Goal: Transaction & Acquisition: Purchase product/service

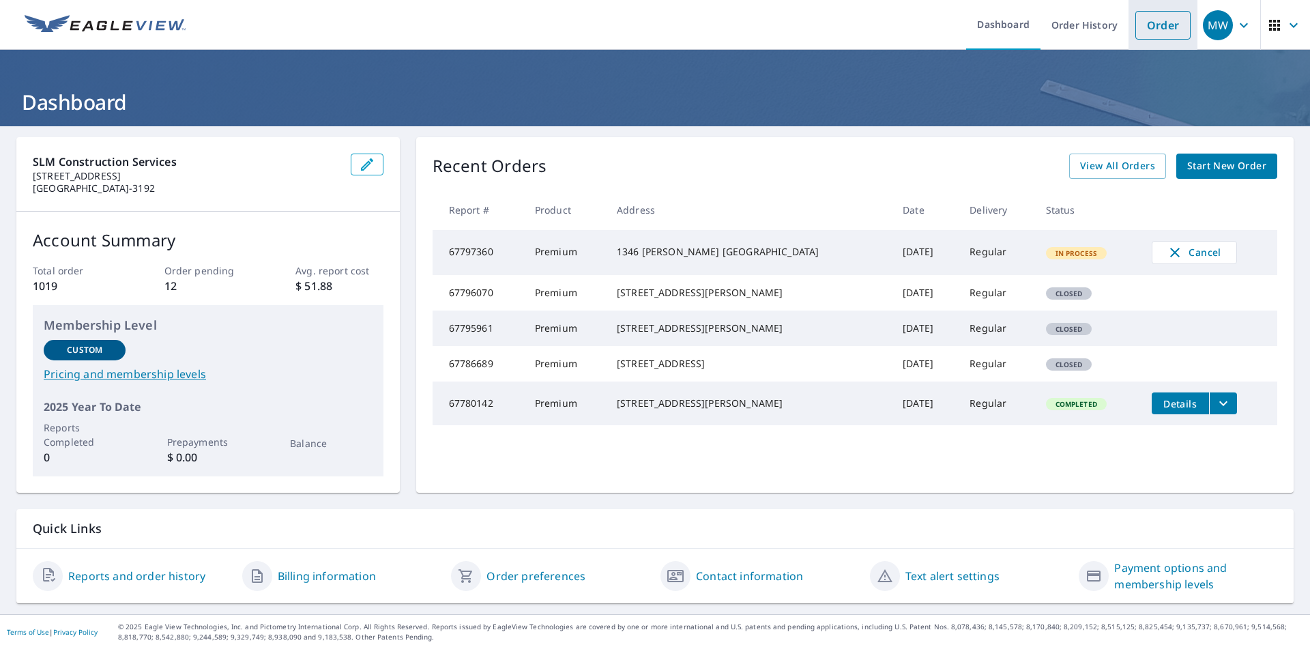
click at [1164, 20] on link "Order" at bounding box center [1162, 25] width 55 height 29
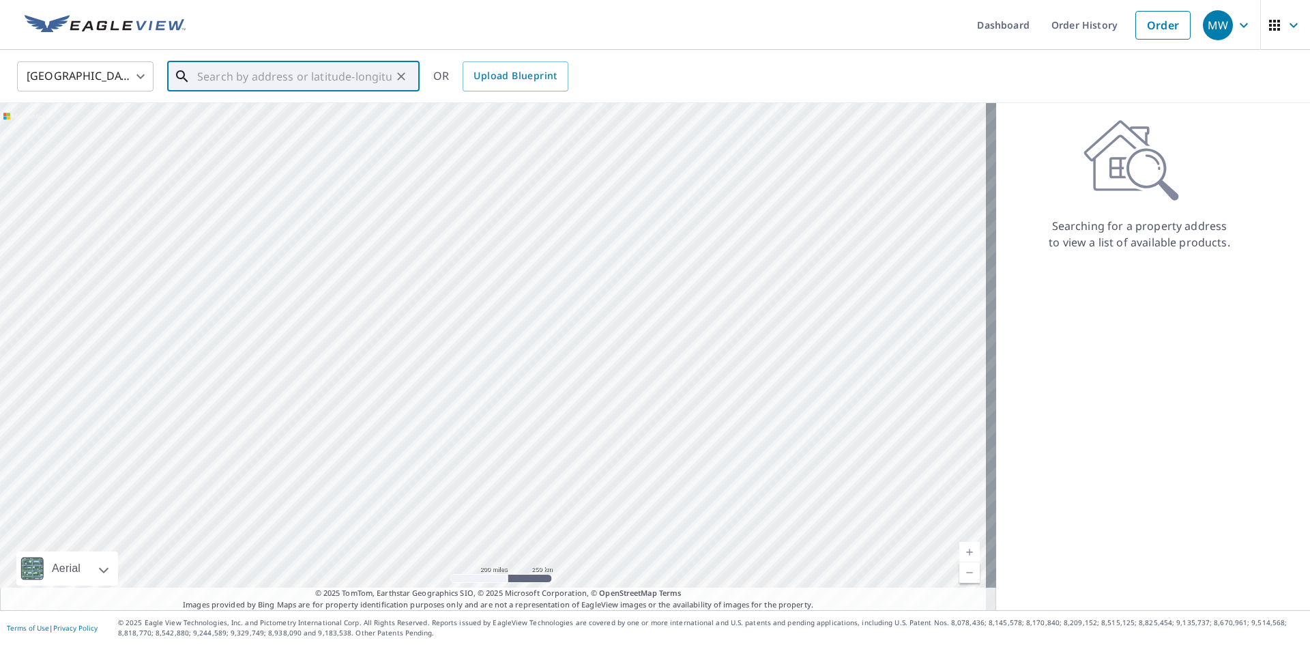
click at [283, 84] on input "text" at bounding box center [294, 76] width 194 height 38
paste input "[STREET_ADDRESS]"
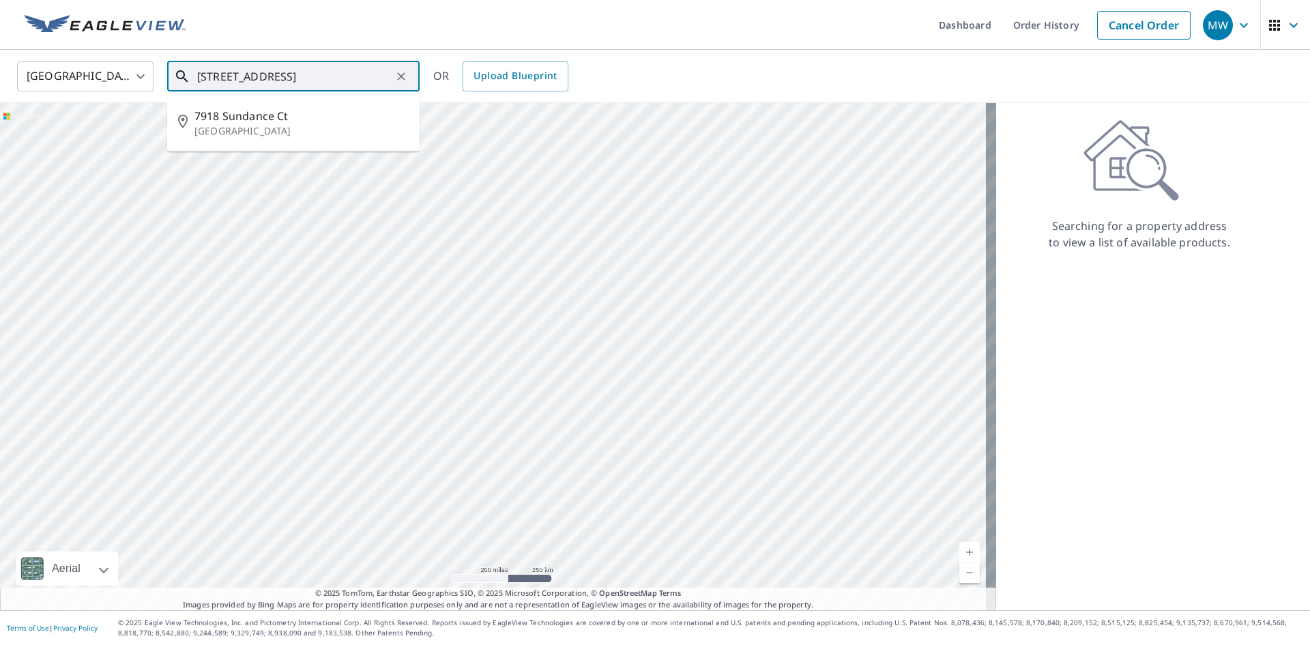
type input "[STREET_ADDRESS]"
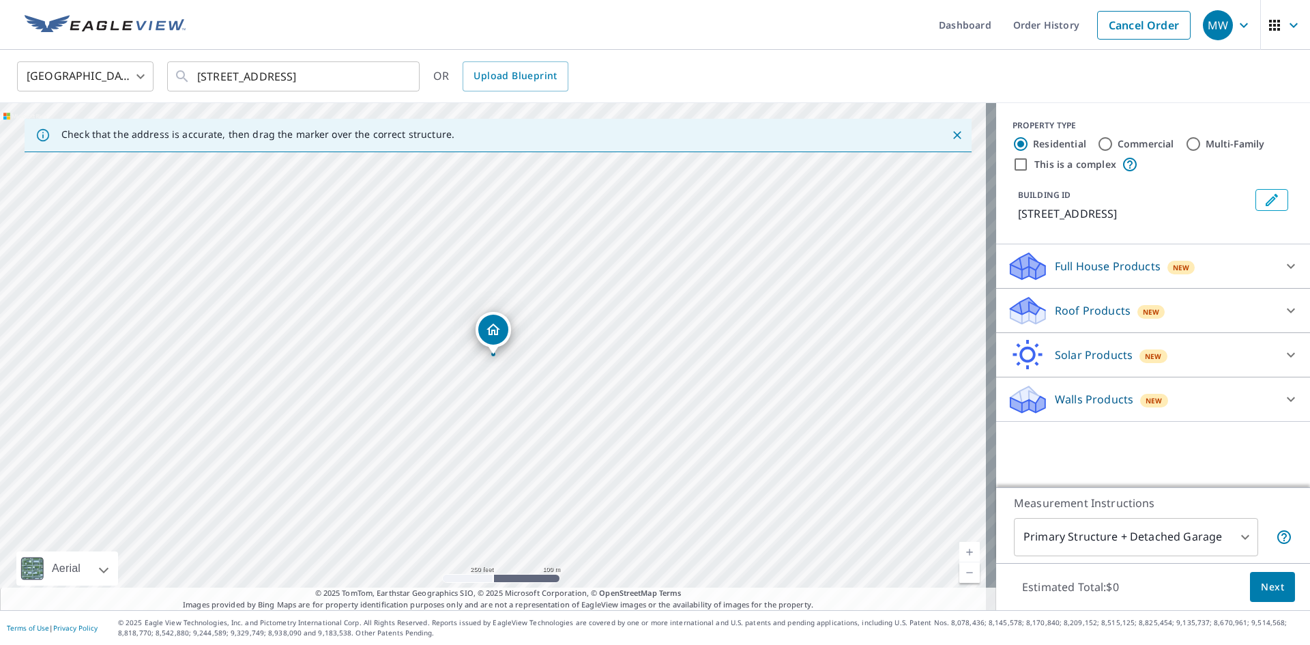
click at [1049, 328] on div "Roof Products New Premium $49 Gutter $13.75 Bid Perfect™ $18" at bounding box center [1153, 311] width 314 height 44
click at [1049, 323] on div "Roof Products New" at bounding box center [1140, 311] width 267 height 32
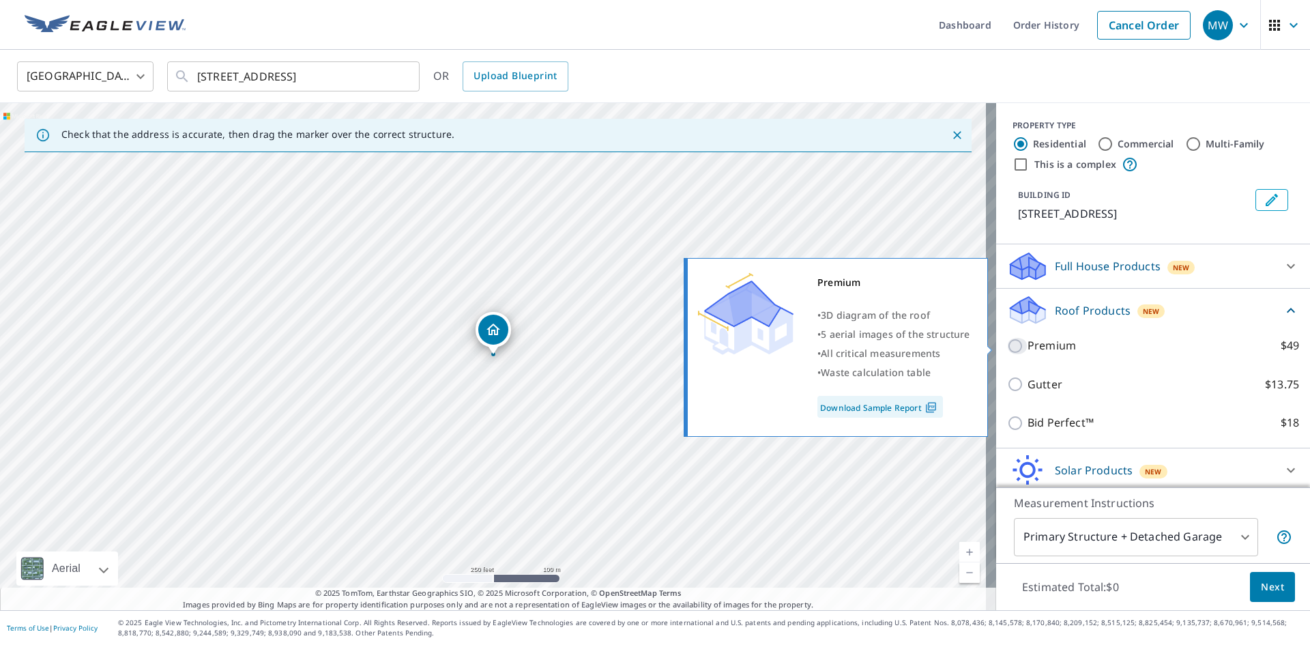
click at [1007, 349] on input "Premium $49" at bounding box center [1017, 346] width 20 height 16
checkbox input "true"
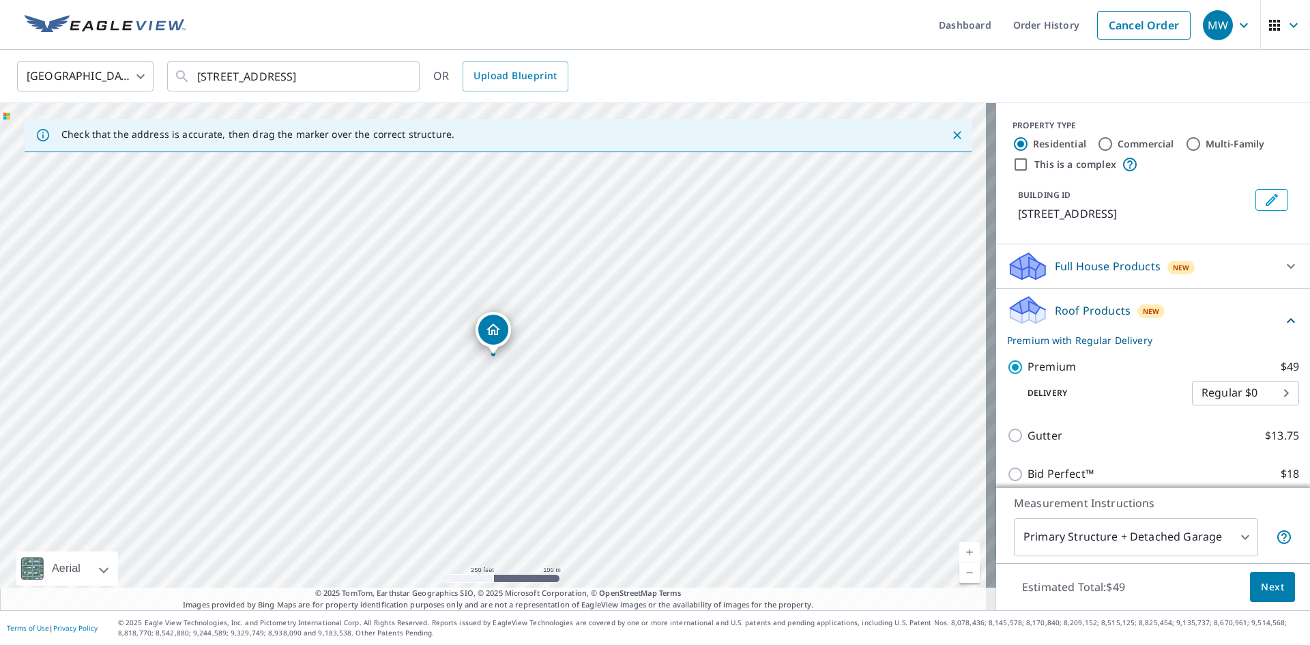
click at [1260, 587] on span "Next" at bounding box center [1271, 586] width 23 height 17
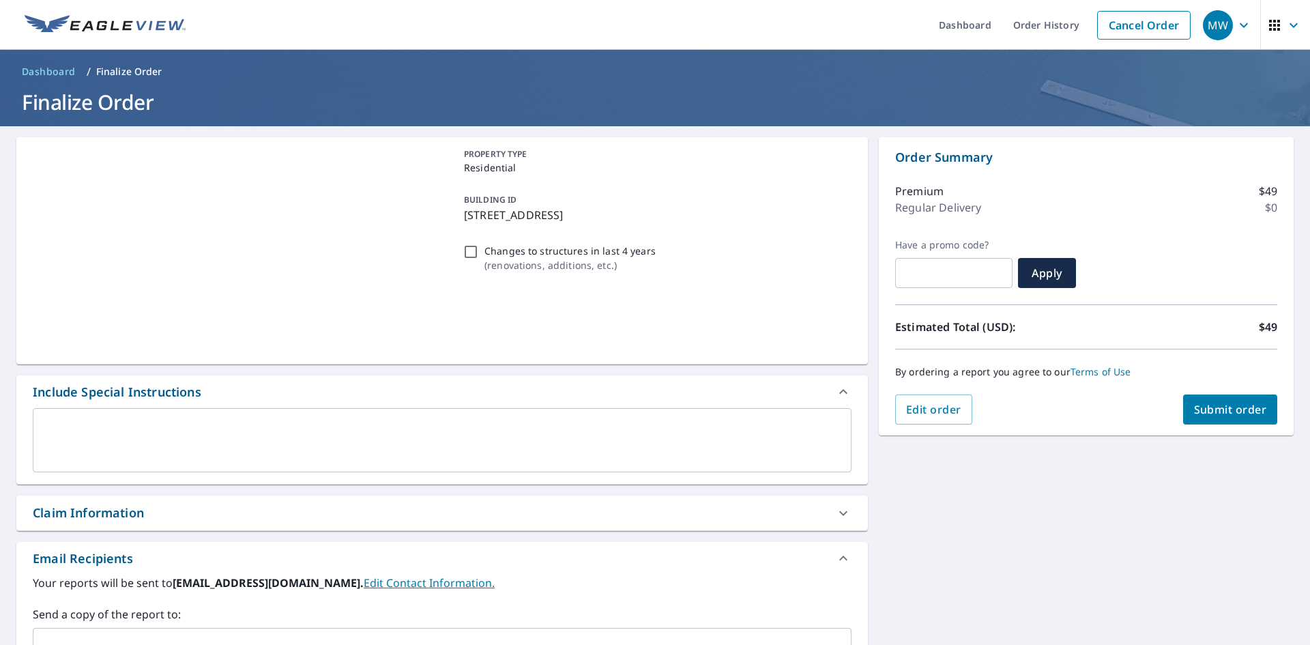
scroll to position [205, 0]
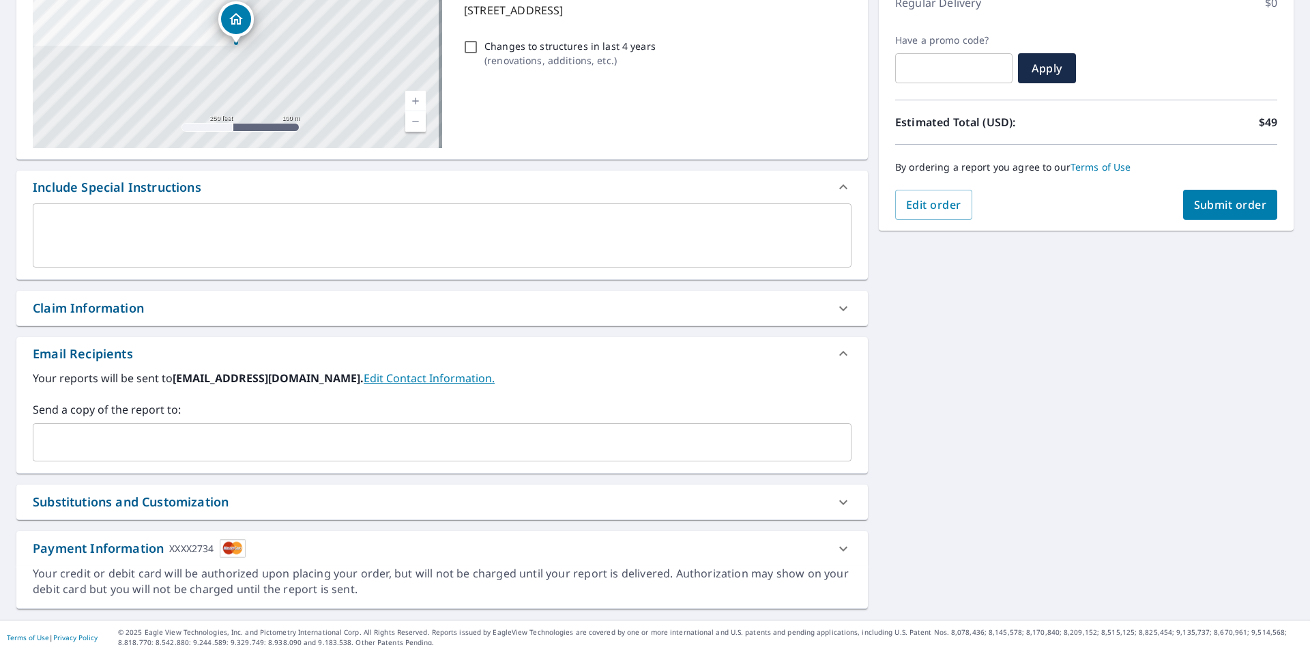
click at [160, 432] on input "text" at bounding box center [432, 442] width 786 height 26
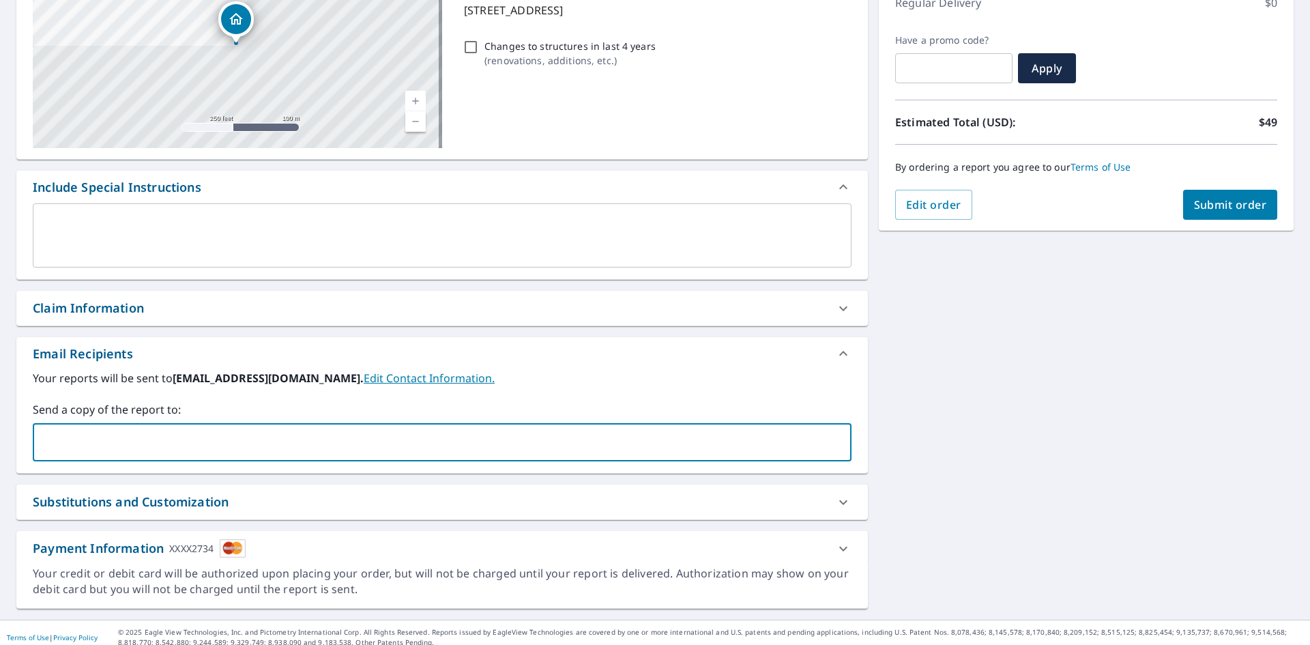
type input "[PERSON_NAME][EMAIL_ADDRESS][DOMAIN_NAME]"
click at [1205, 202] on span "Submit order" at bounding box center [1230, 204] width 73 height 15
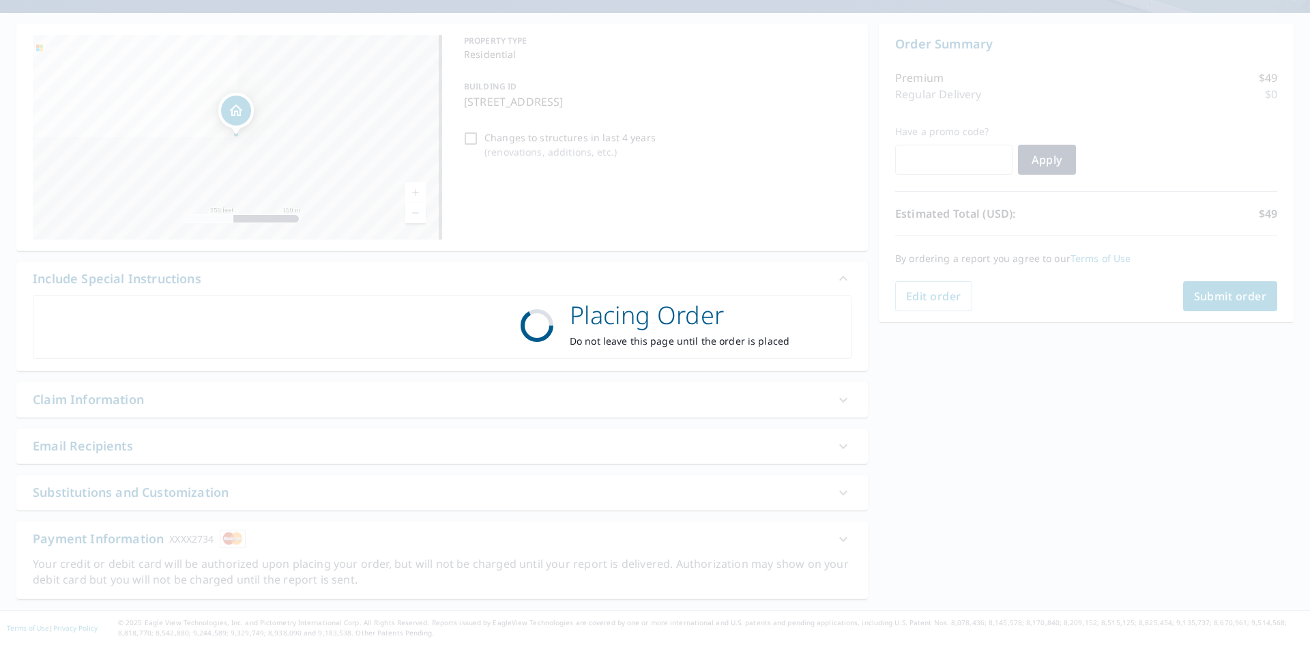
scroll to position [113, 0]
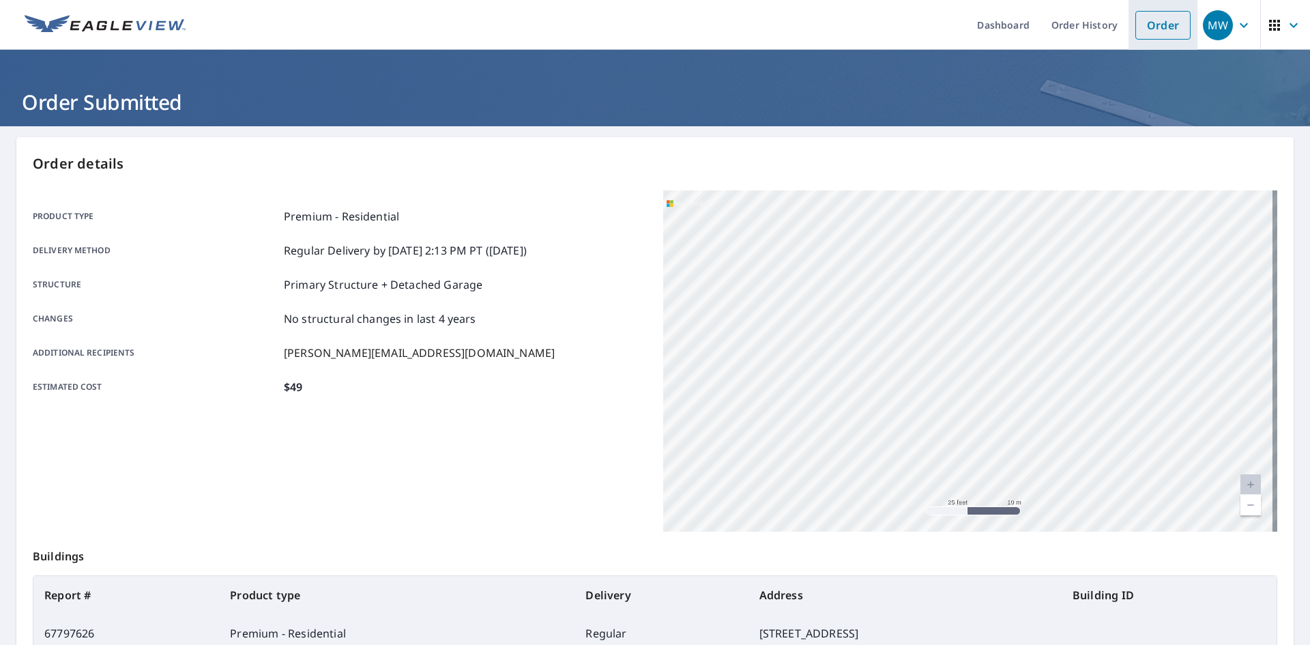
click at [1155, 25] on link "Order" at bounding box center [1162, 25] width 55 height 29
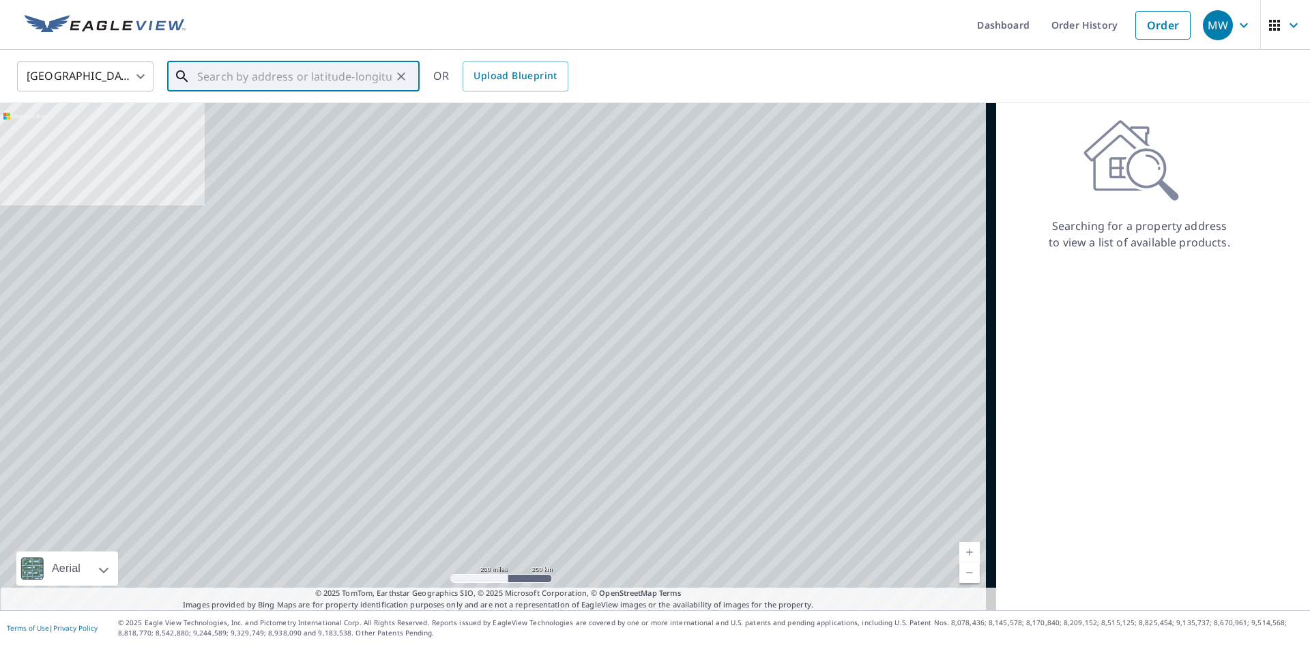
click at [202, 74] on input "text" at bounding box center [294, 76] width 194 height 38
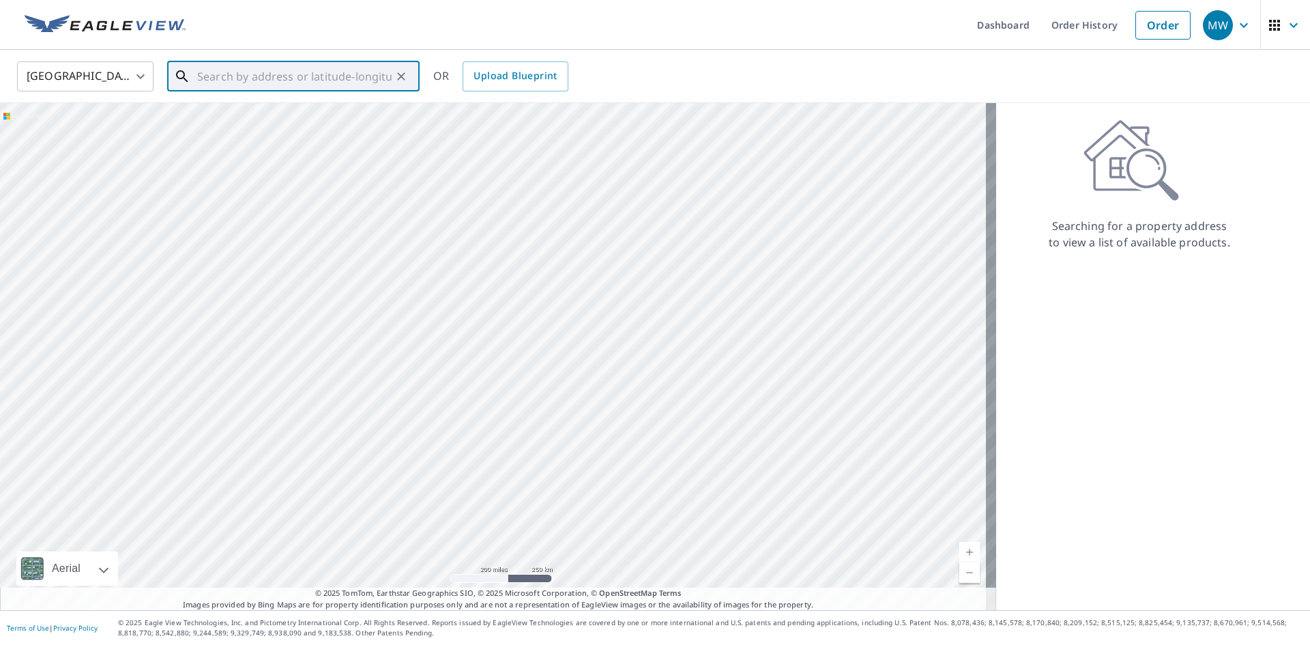
paste input "[STREET_ADDRESS][PERSON_NAME]"
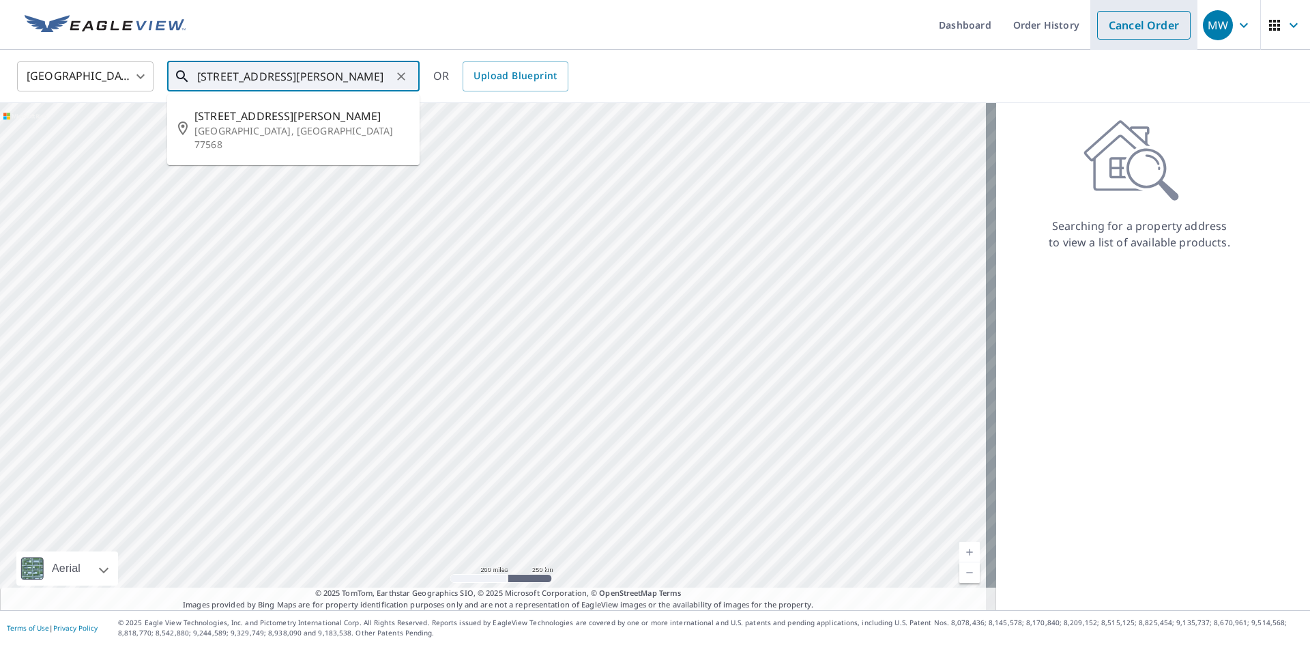
type input "[STREET_ADDRESS][PERSON_NAME]"
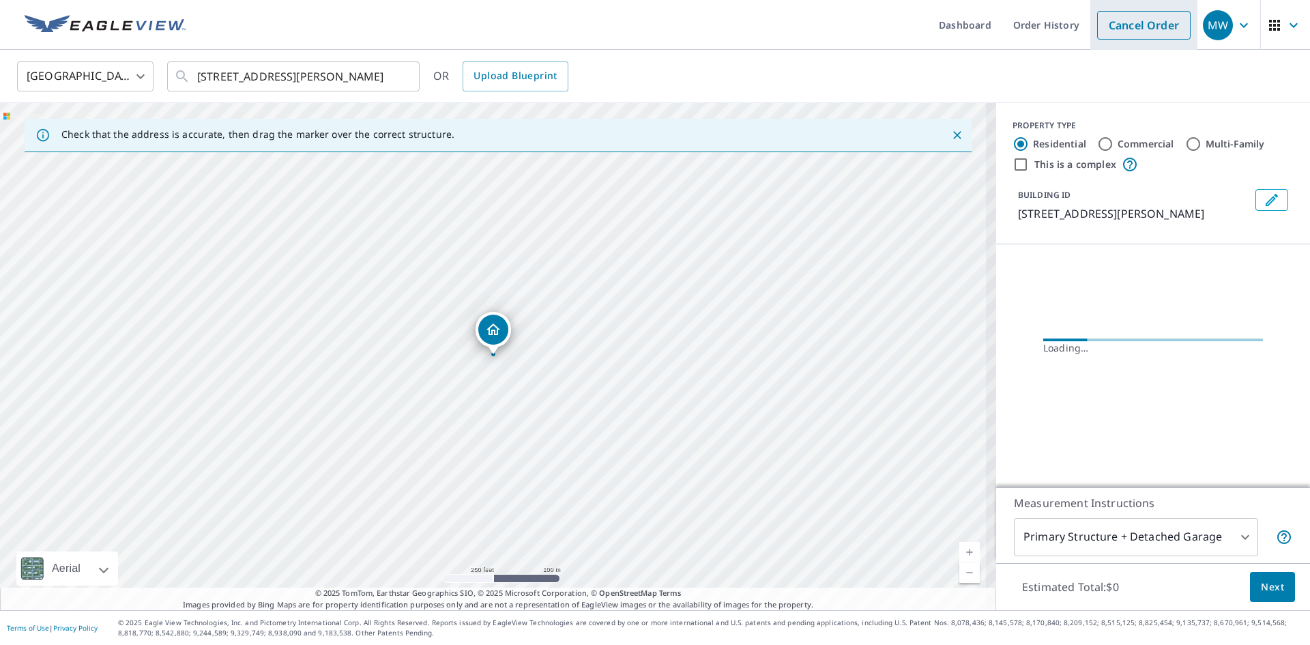
scroll to position [0, 0]
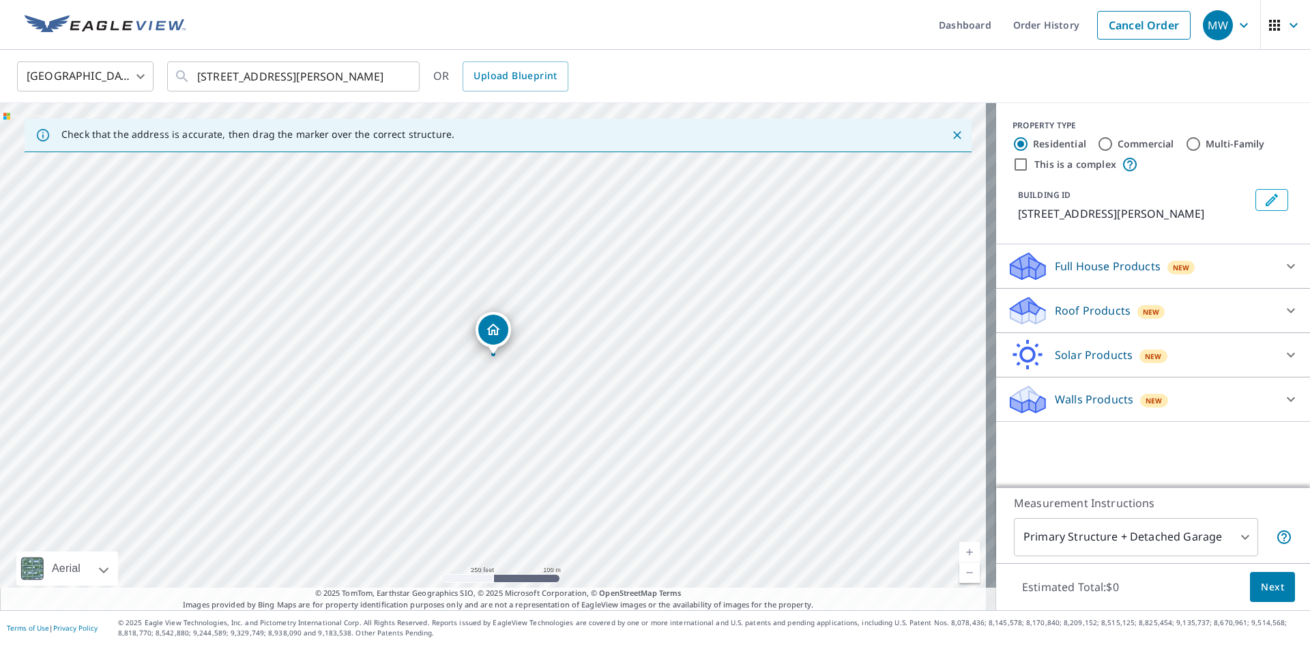
click at [1262, 265] on div "Full House Products New" at bounding box center [1140, 266] width 267 height 32
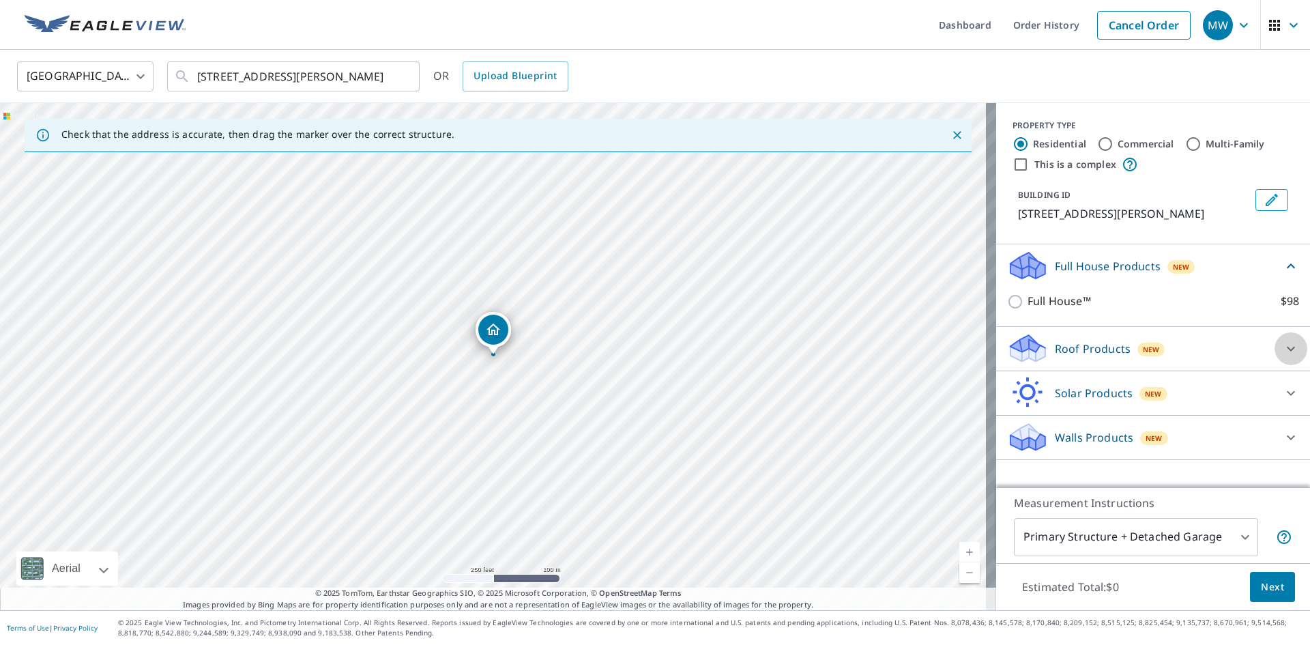
click at [1282, 345] on icon at bounding box center [1290, 348] width 16 height 16
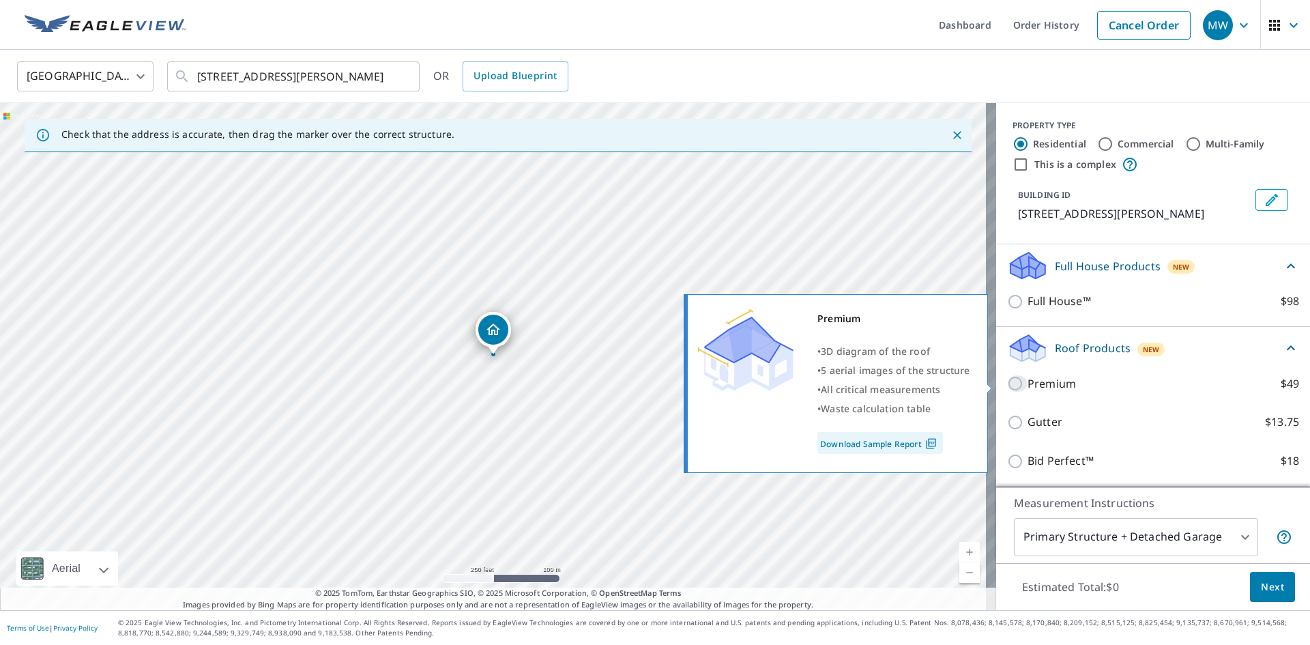
click at [1007, 381] on input "Premium $49" at bounding box center [1017, 383] width 20 height 16
checkbox input "true"
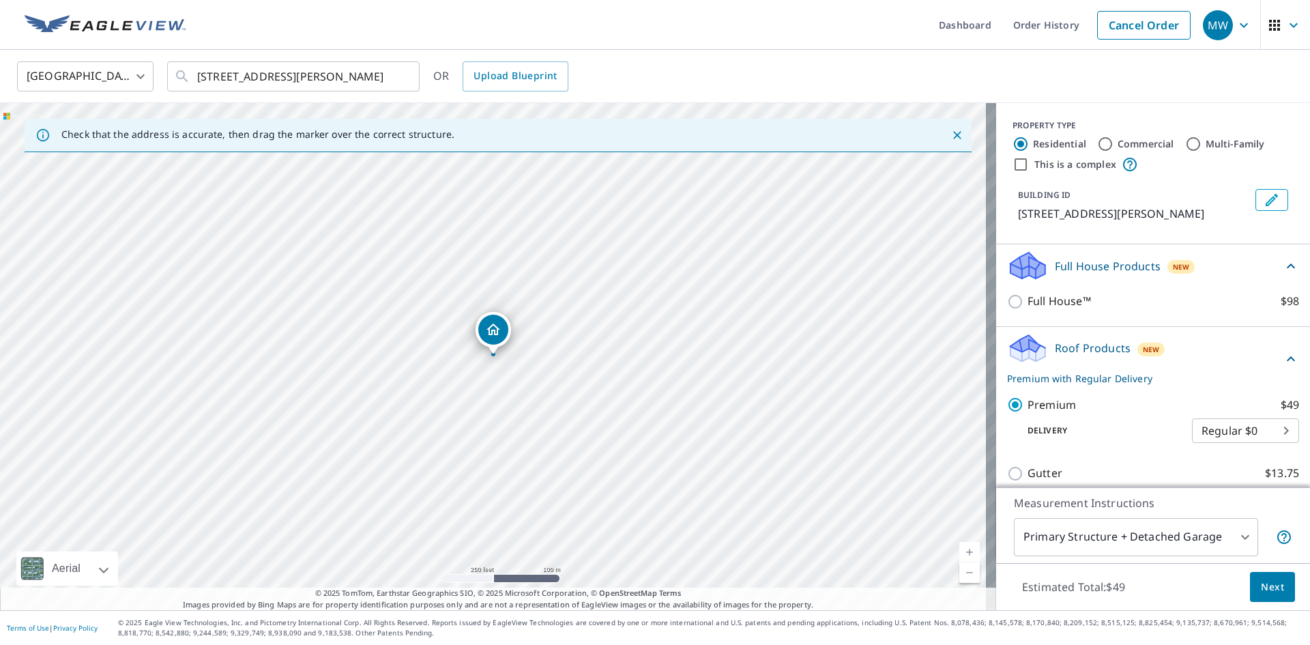
click at [1284, 593] on div "Estimated Total: $49 Next" at bounding box center [1153, 587] width 314 height 48
click at [1278, 592] on button "Next" at bounding box center [1272, 587] width 45 height 31
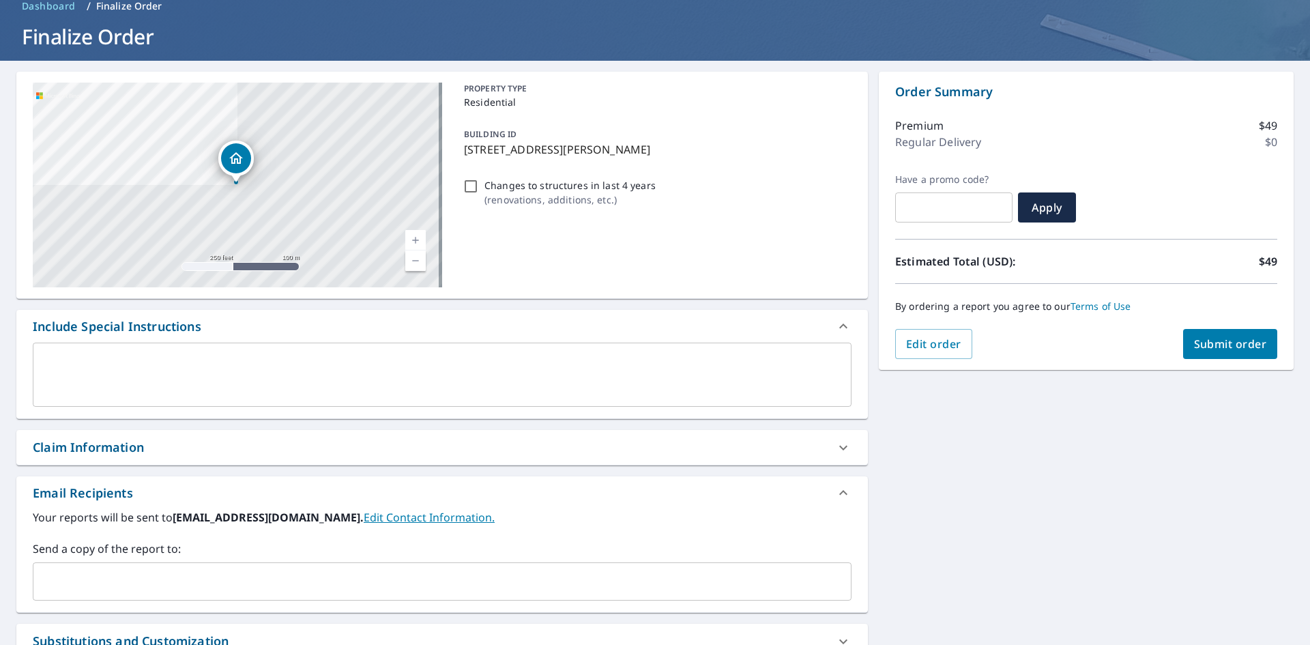
scroll to position [136, 0]
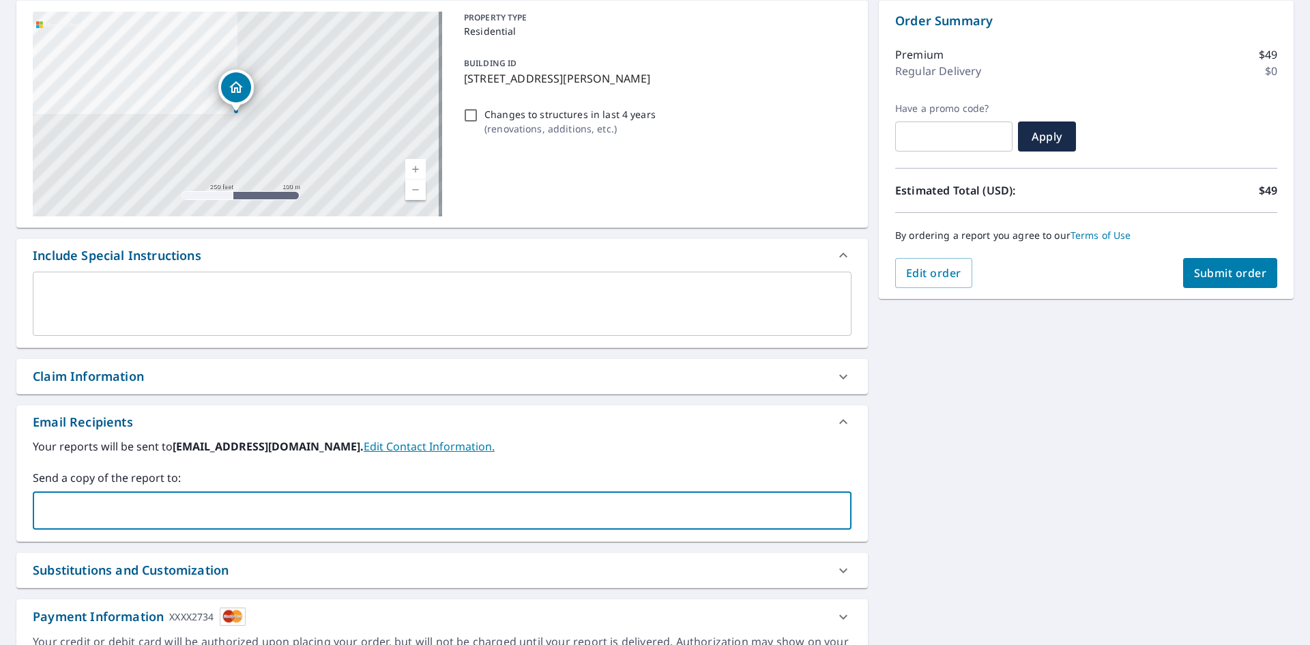
click at [251, 505] on input "text" at bounding box center [432, 510] width 786 height 26
type input "[PERSON_NAME][EMAIL_ADDRESS][DOMAIN_NAME]"
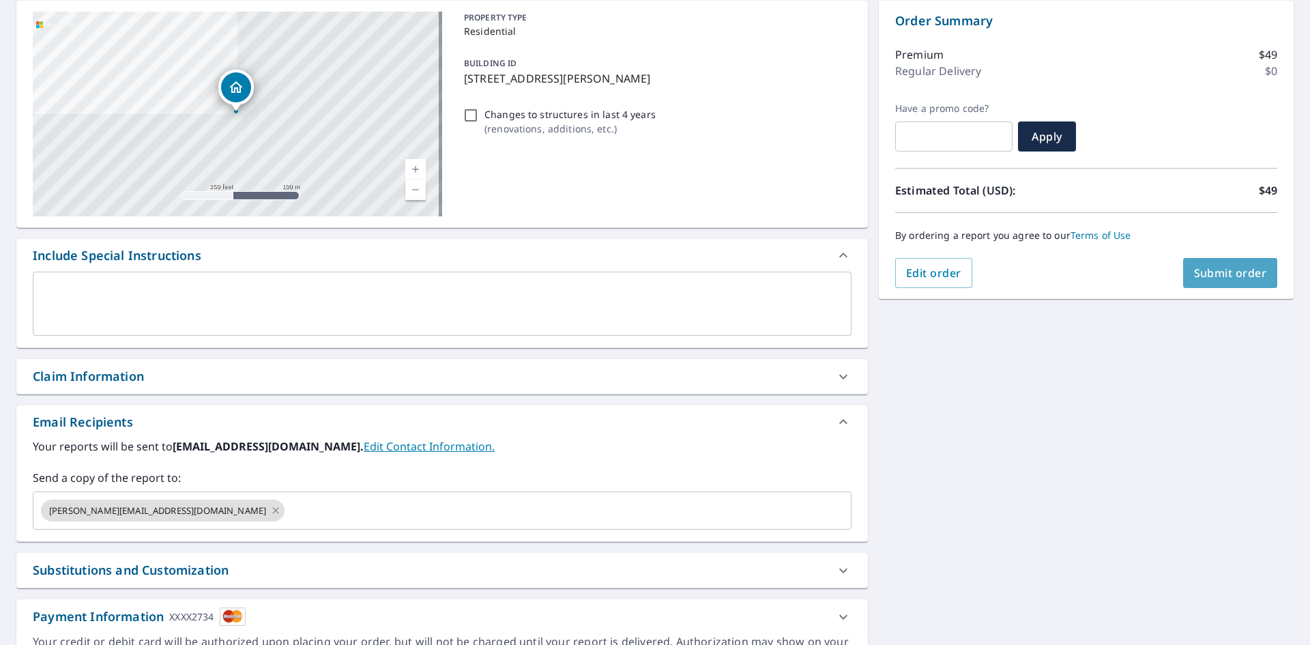
click at [1234, 271] on span "Submit order" at bounding box center [1230, 272] width 73 height 15
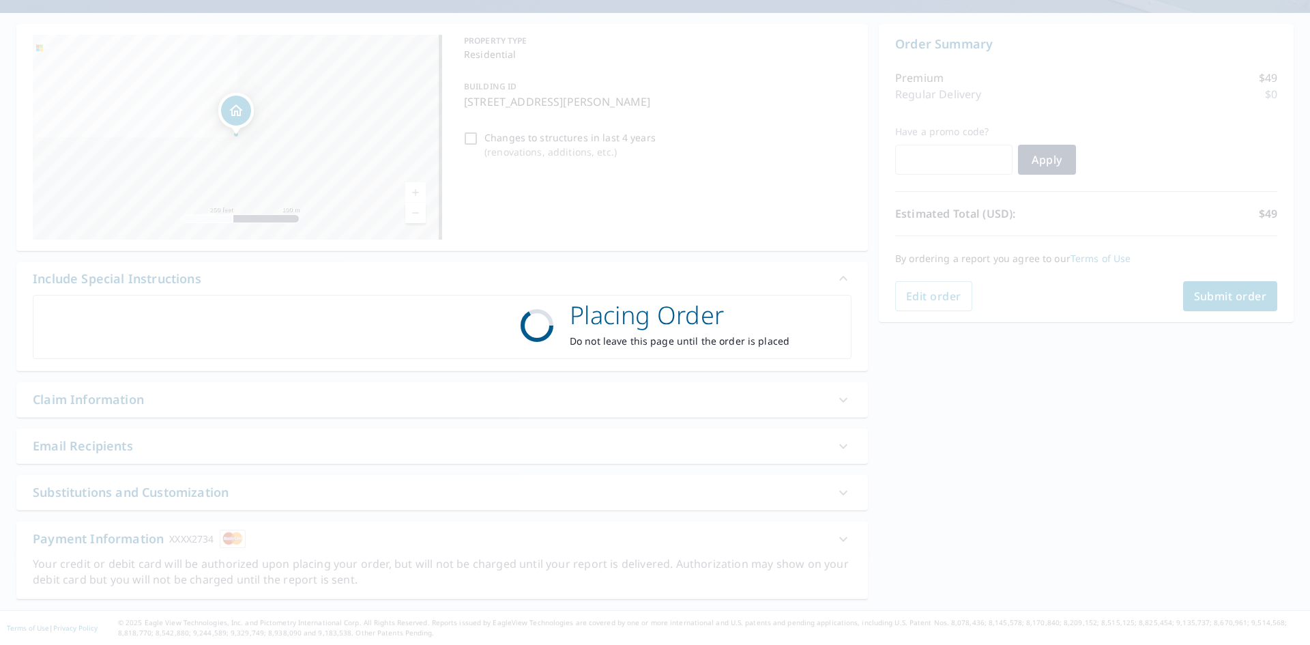
scroll to position [113, 0]
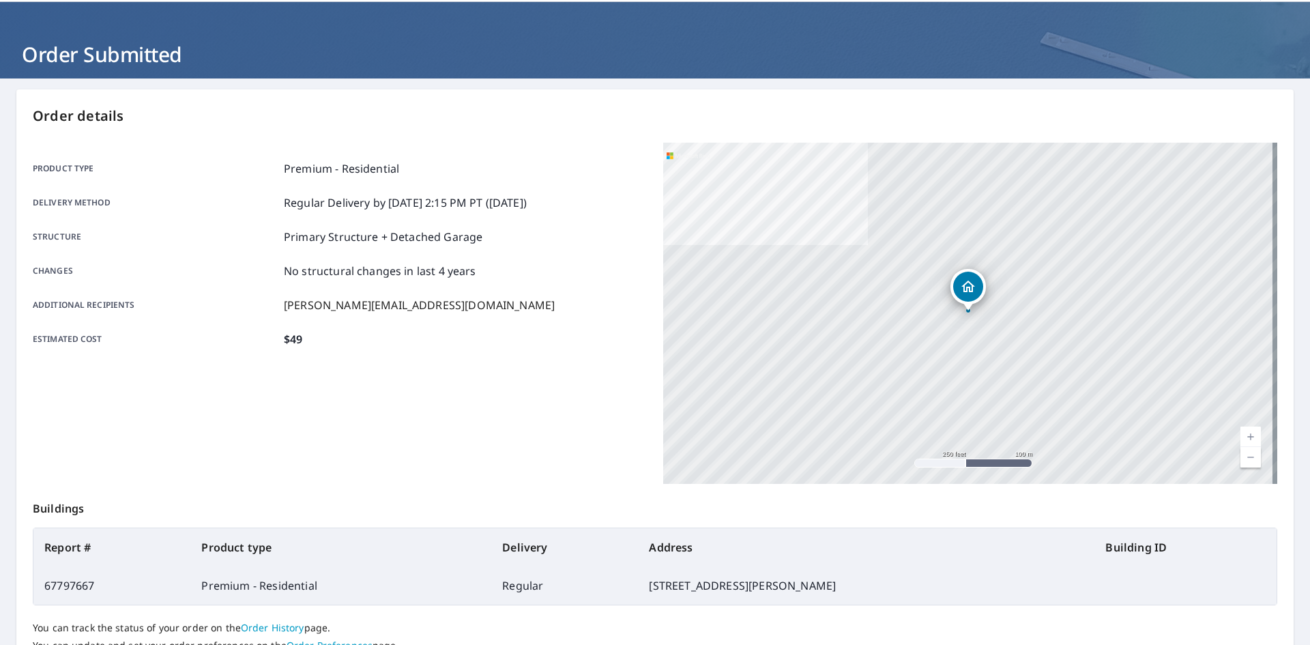
scroll to position [136, 0]
